Goal: Find specific page/section

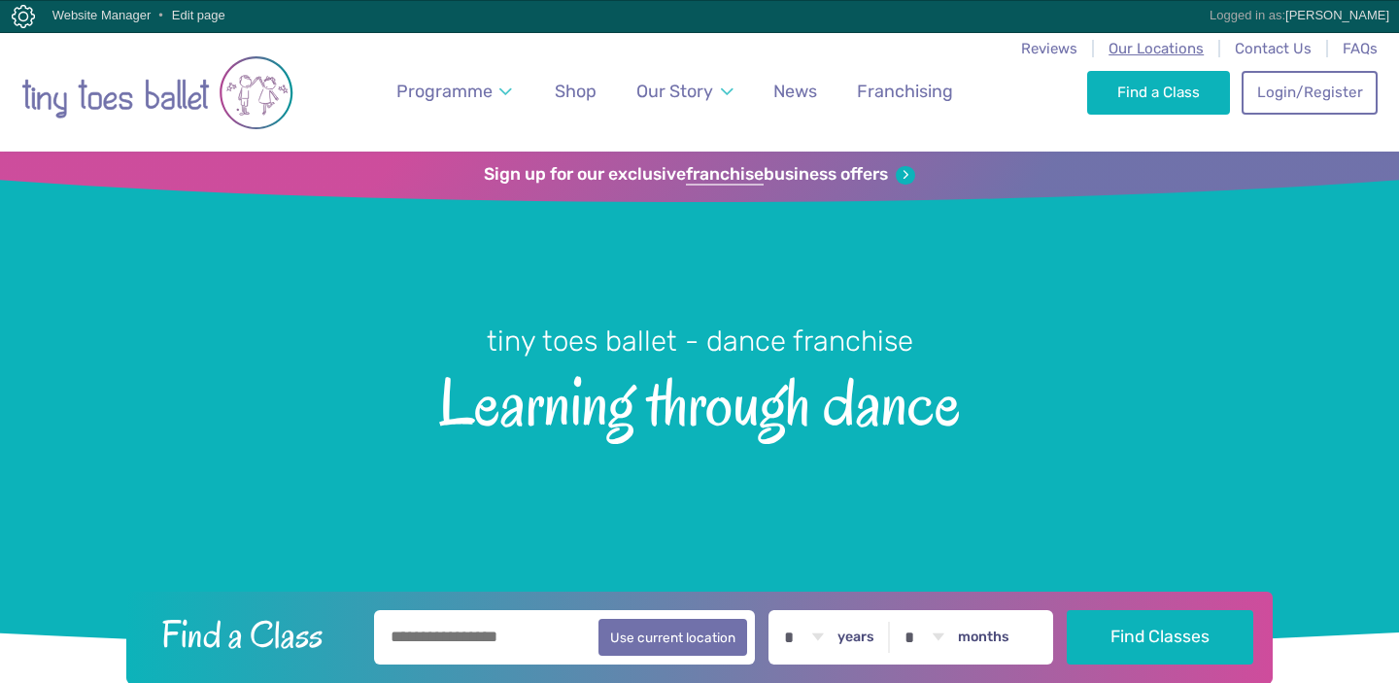
click at [1151, 45] on span "Our Locations" at bounding box center [1156, 48] width 95 height 17
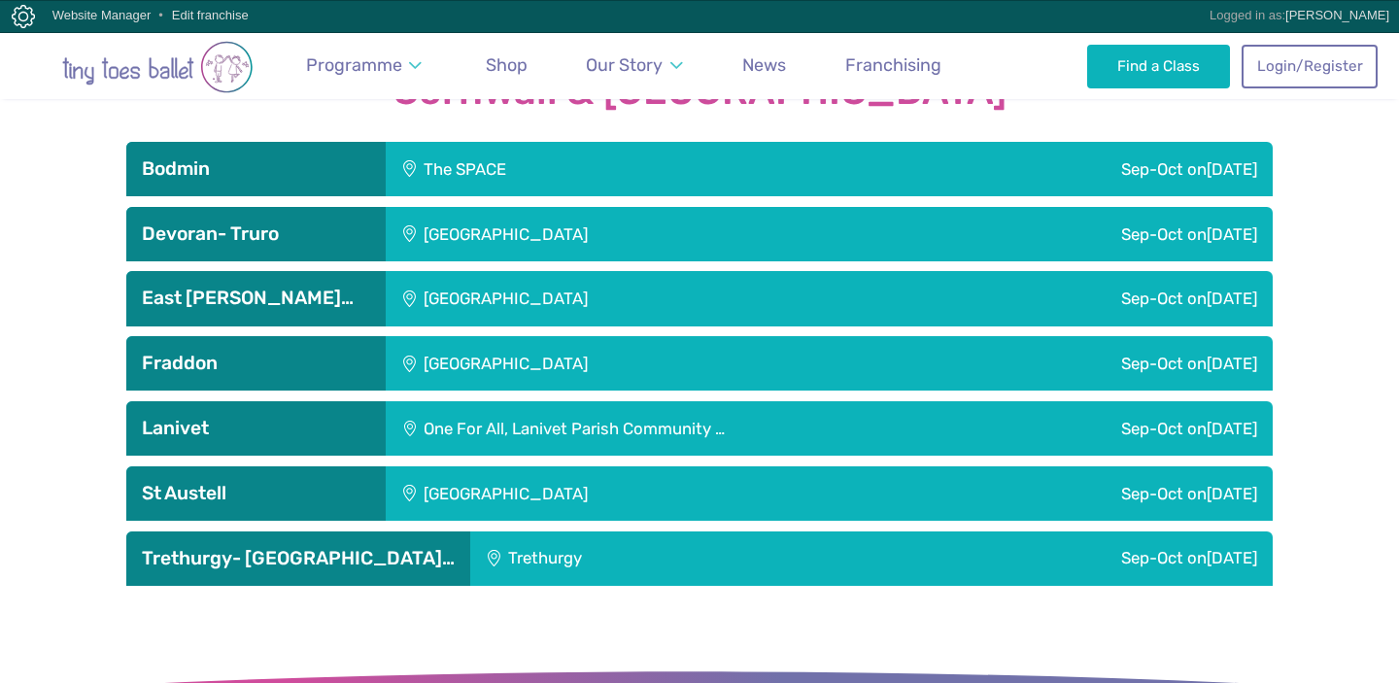
scroll to position [2691, 0]
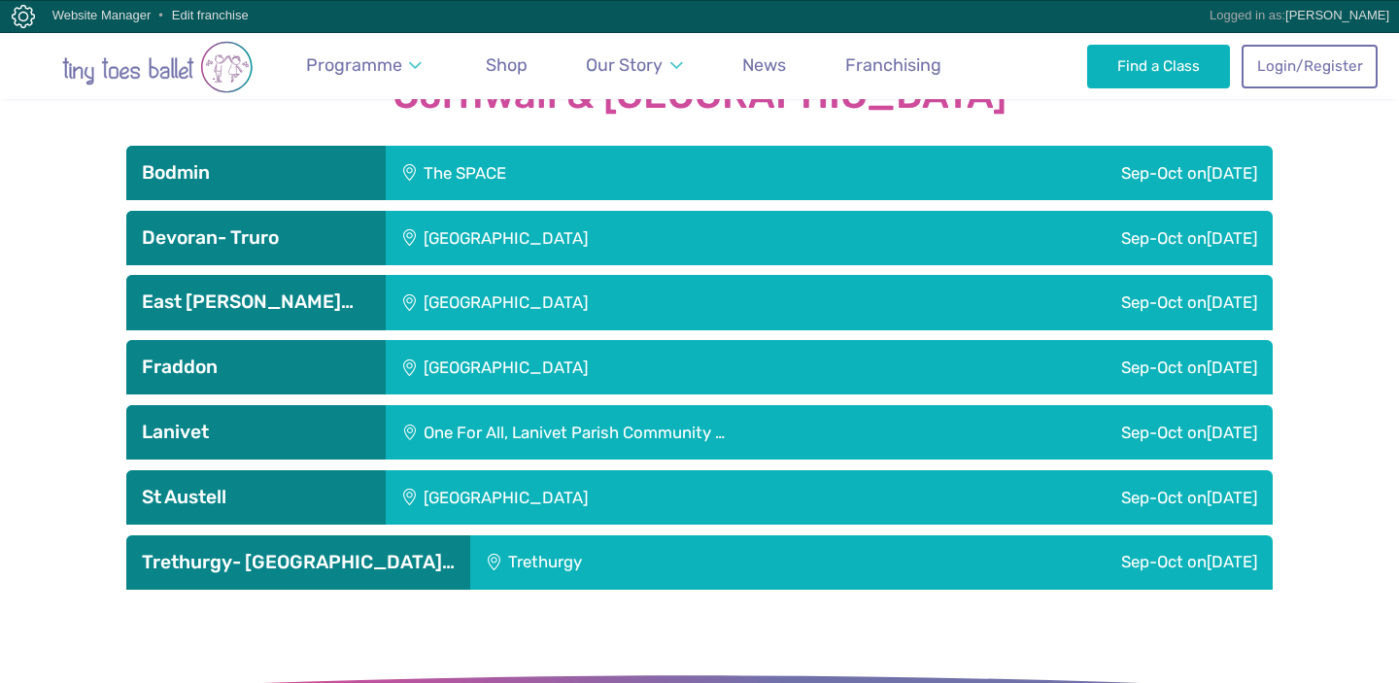
click at [621, 275] on div "[GEOGRAPHIC_DATA]" at bounding box center [636, 302] width 501 height 54
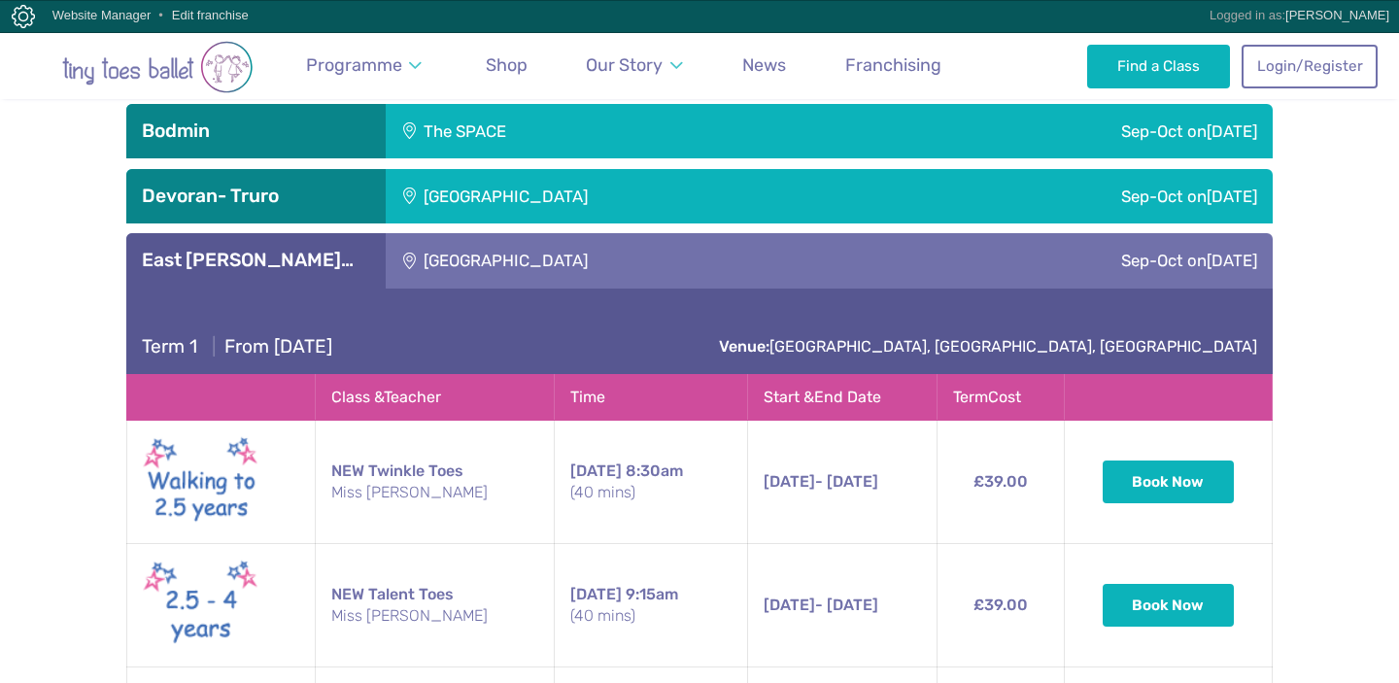
scroll to position [2625, 0]
